Goal: Information Seeking & Learning: Understand process/instructions

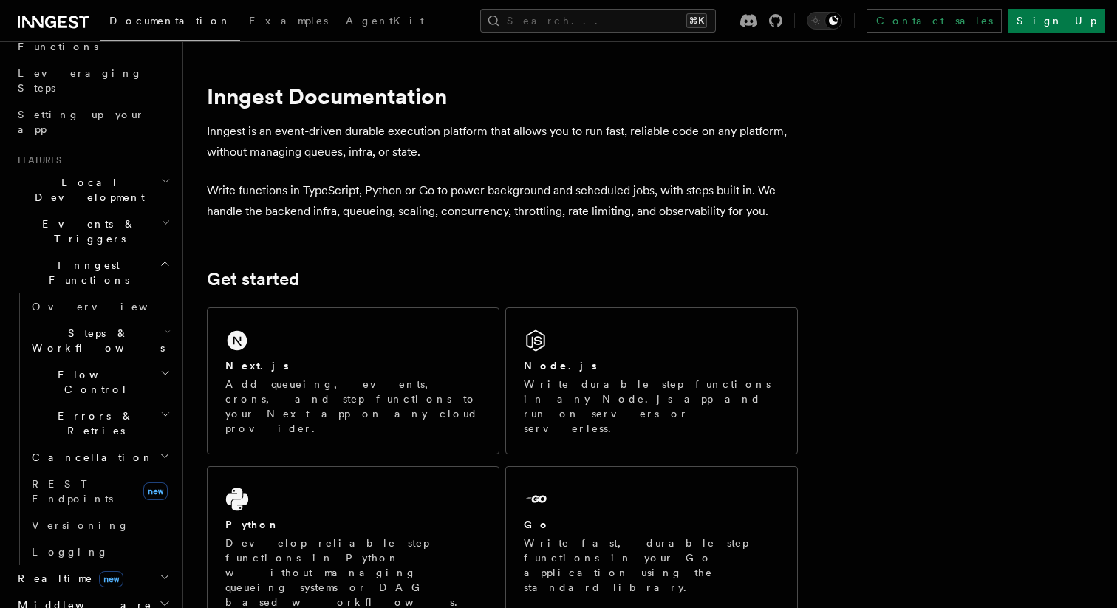
scroll to position [276, 0]
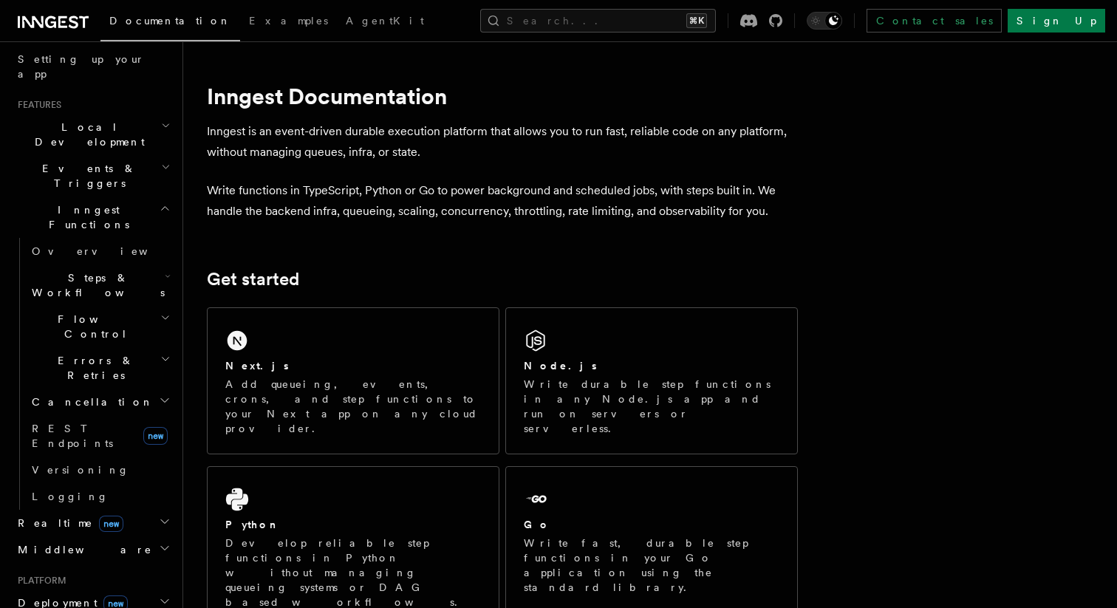
click at [64, 161] on span "Events & Triggers" at bounding box center [86, 176] width 149 height 30
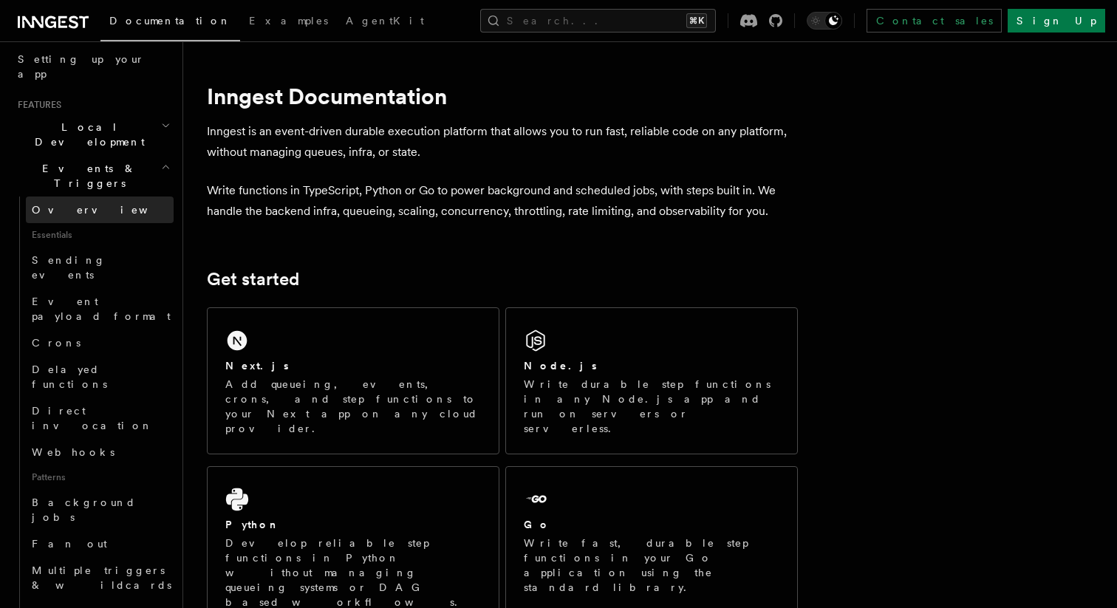
click at [69, 204] on span "Overview" at bounding box center [108, 210] width 152 height 12
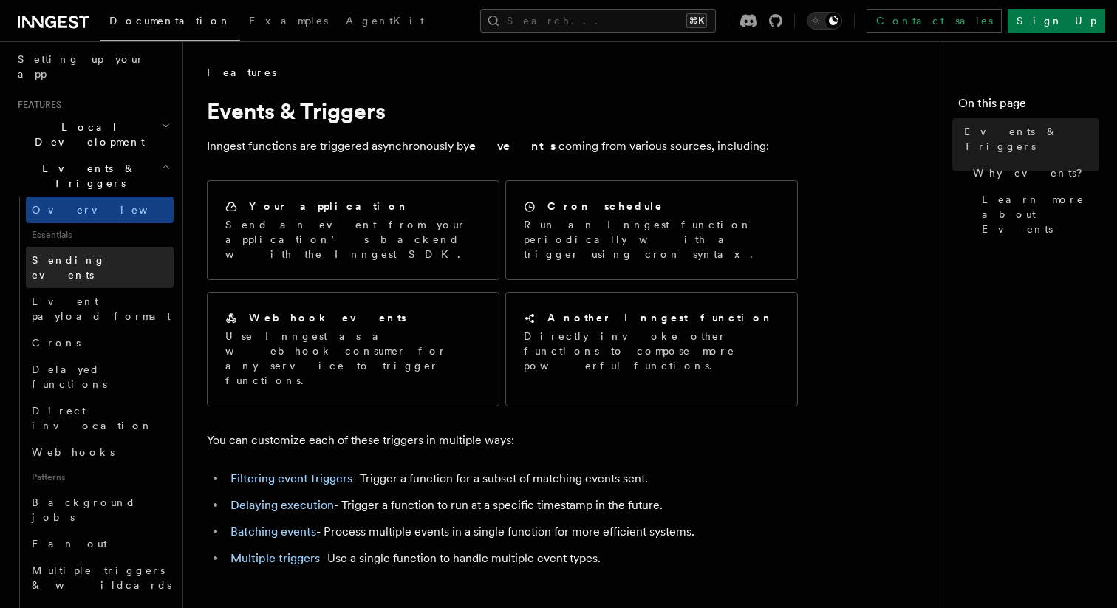
click at [81, 253] on span "Sending events" at bounding box center [103, 268] width 142 height 30
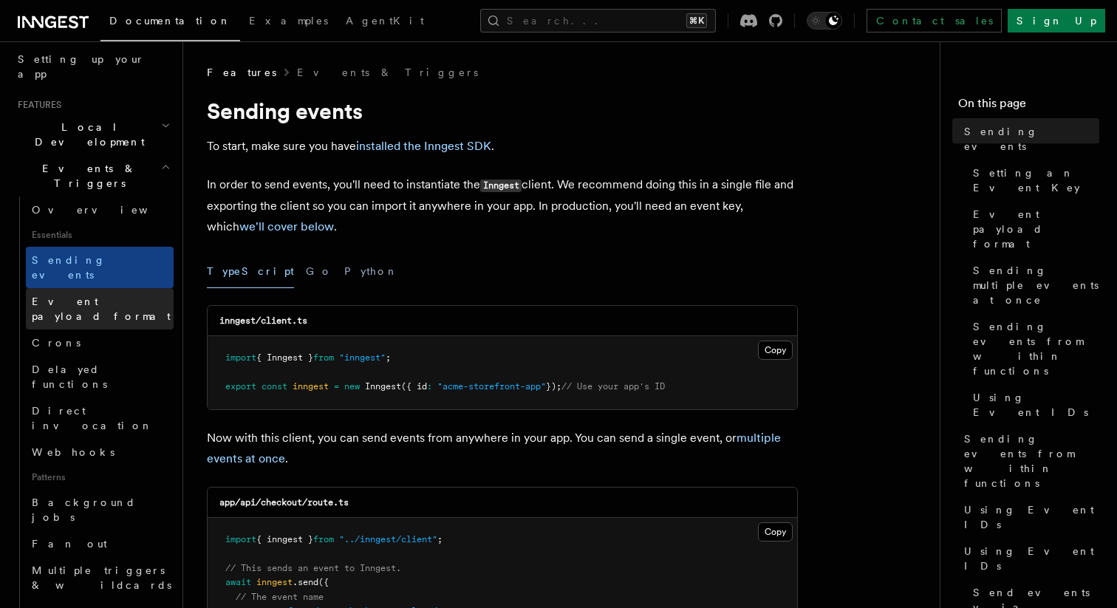
click at [83, 288] on link "Event payload format" at bounding box center [100, 308] width 148 height 41
